Goal: Information Seeking & Learning: Learn about a topic

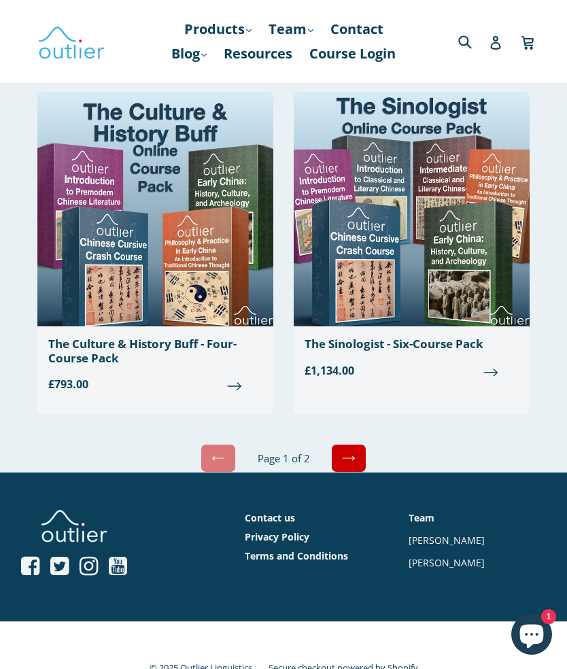
scroll to position [4806, 0]
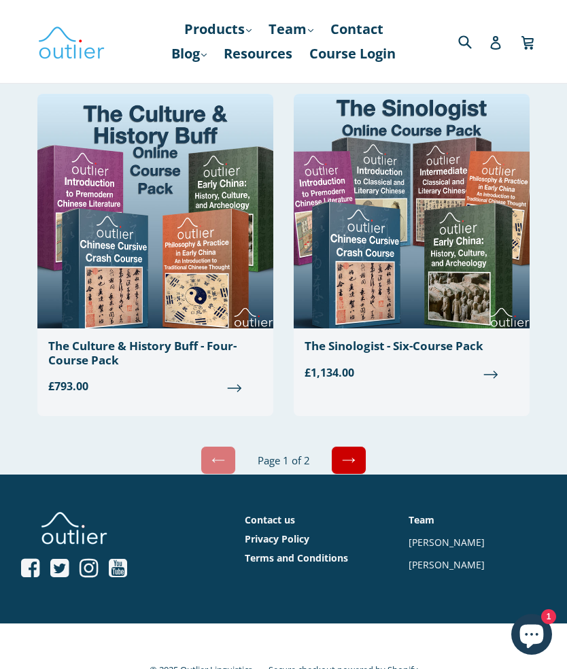
click at [348, 454] on icon at bounding box center [349, 461] width 14 height 14
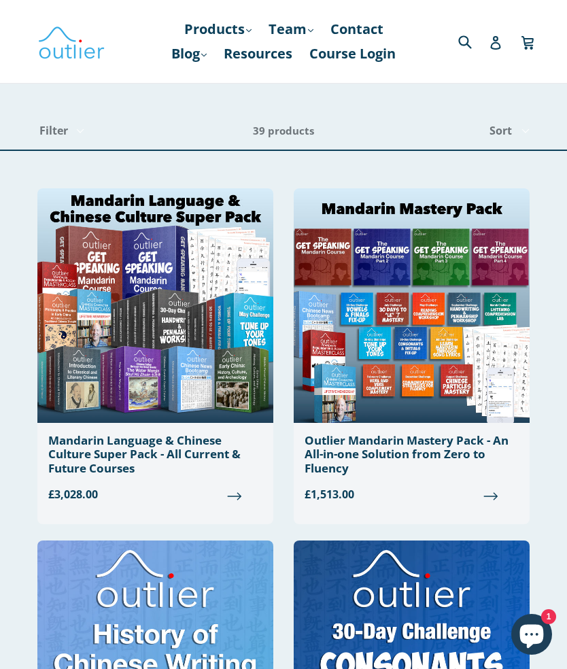
click at [250, 30] on icon ".cls-1{fill:#231f20}" at bounding box center [248, 30] width 5 height 5
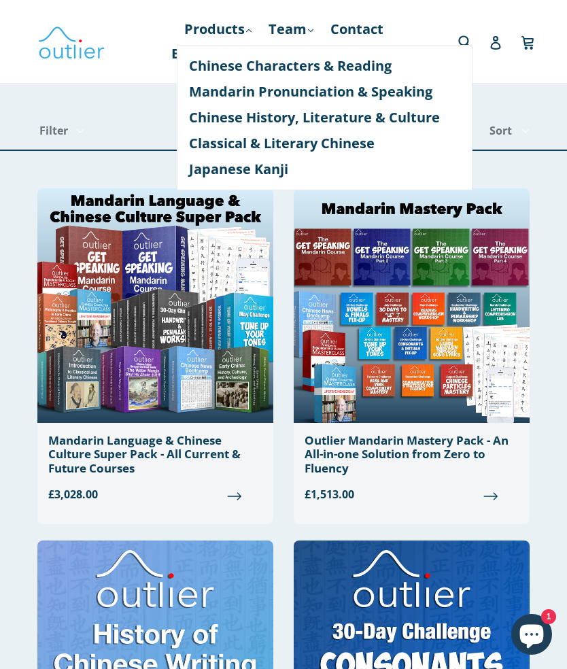
click at [336, 120] on link "Chinese History, Literature & Culture" at bounding box center [324, 118] width 271 height 26
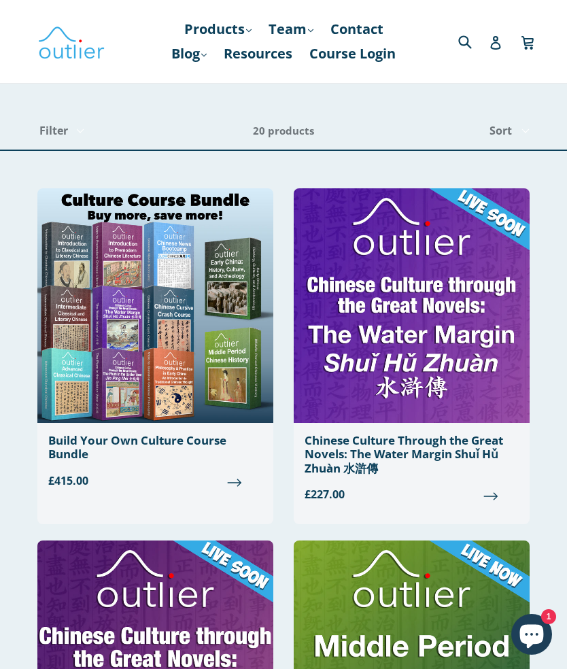
click at [208, 56] on link "Blog .cls-1{fill:#231f20} expand" at bounding box center [189, 53] width 49 height 24
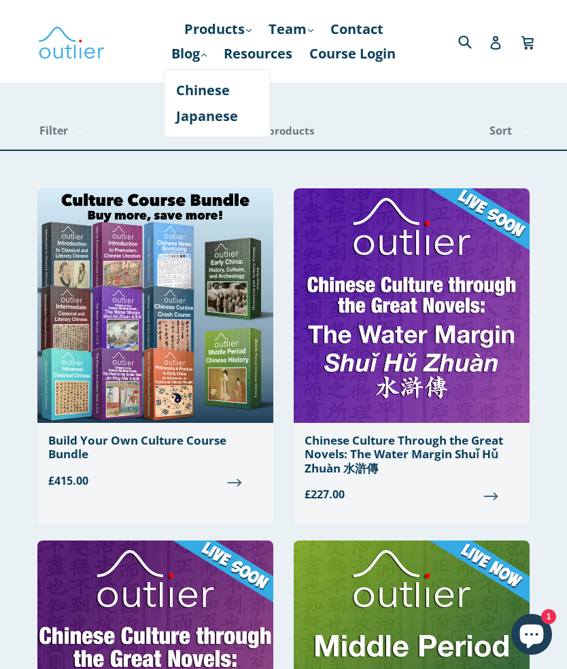
click at [219, 97] on link "Chinese" at bounding box center [217, 91] width 82 height 26
